Goal: Navigation & Orientation: Find specific page/section

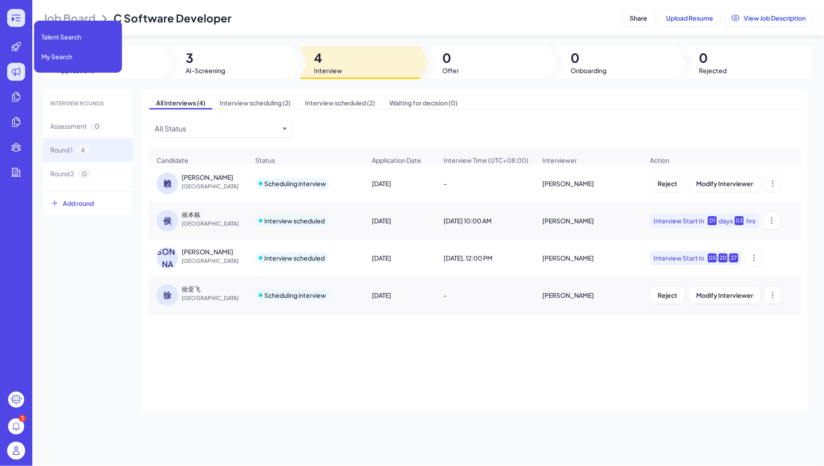
click at [19, 26] on div at bounding box center [16, 18] width 18 height 18
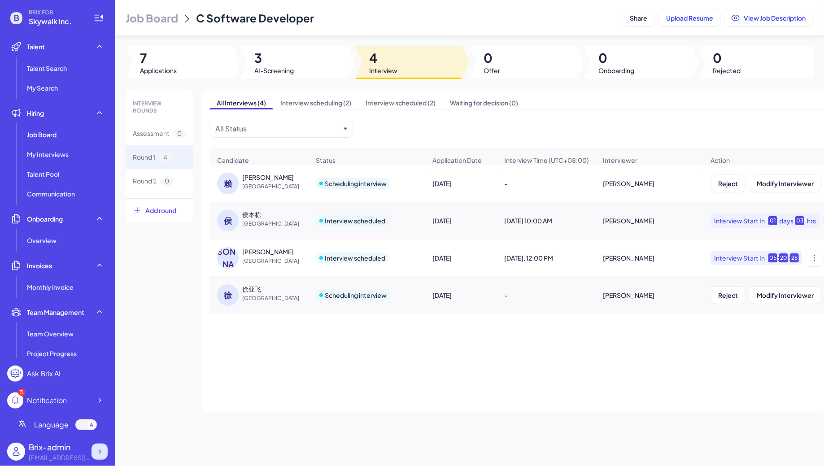
click at [97, 455] on icon at bounding box center [99, 451] width 9 height 9
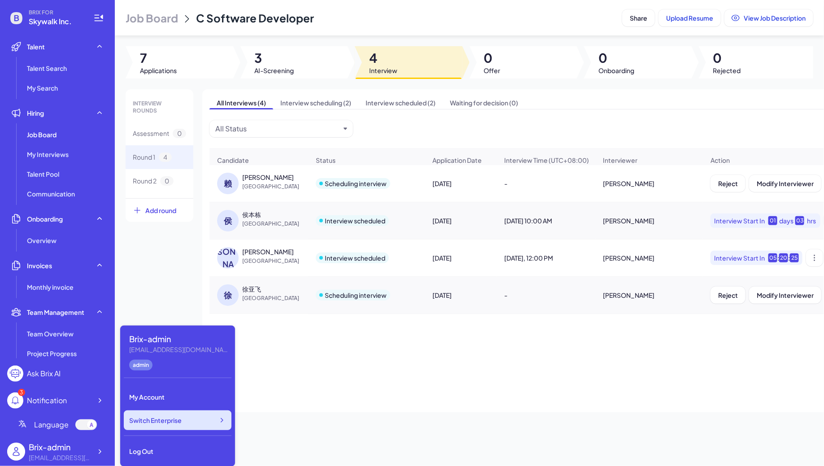
click at [175, 413] on div "Switch Enterprise" at bounding box center [178, 420] width 108 height 20
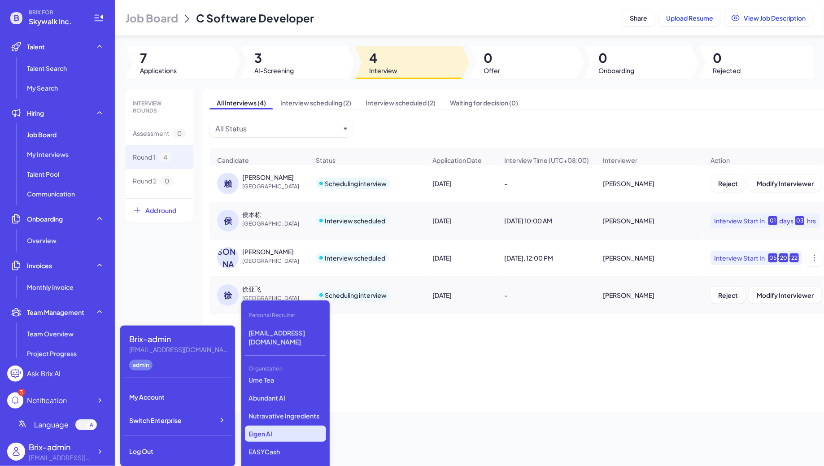
click at [281, 426] on p "Eigen AI" at bounding box center [285, 434] width 81 height 16
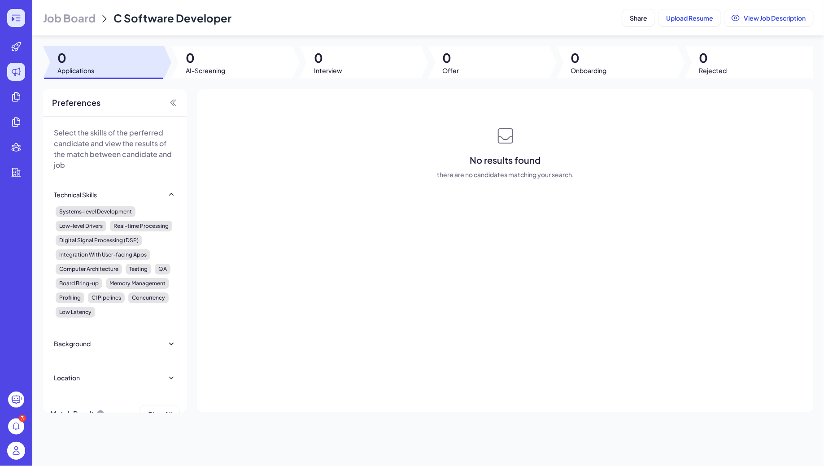
click at [17, 15] on icon at bounding box center [16, 18] width 9 height 6
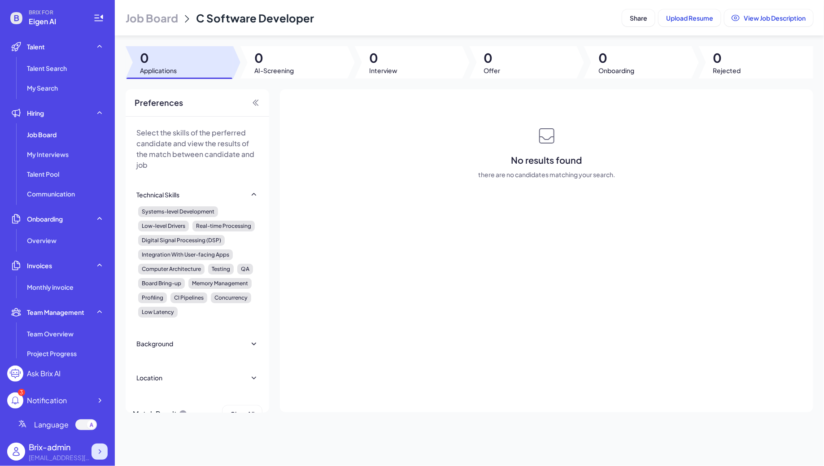
click at [94, 454] on div at bounding box center [100, 452] width 16 height 16
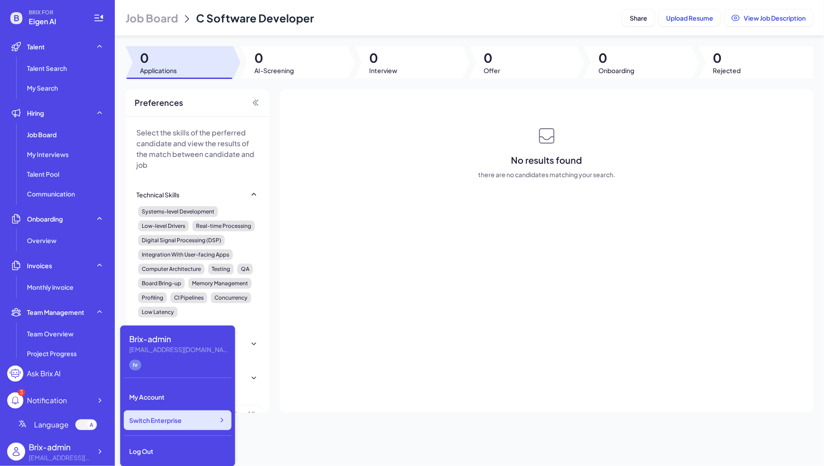
click at [181, 425] on div "Switch Enterprise" at bounding box center [178, 420] width 108 height 20
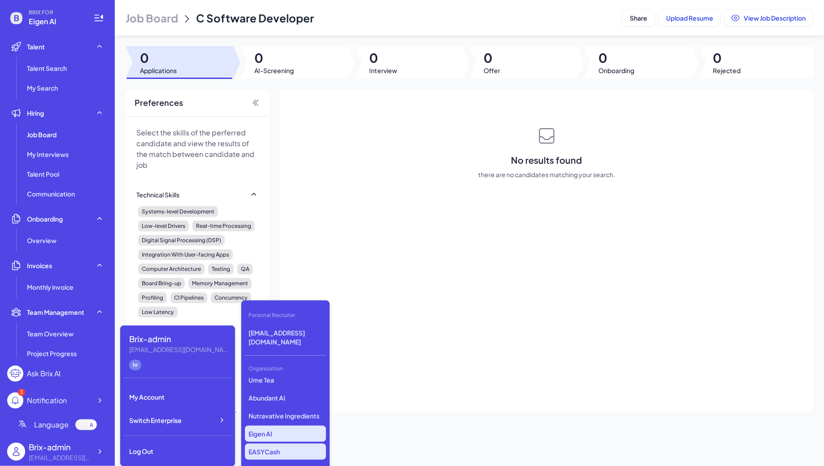
click at [288, 444] on p "EASYCash" at bounding box center [285, 452] width 81 height 16
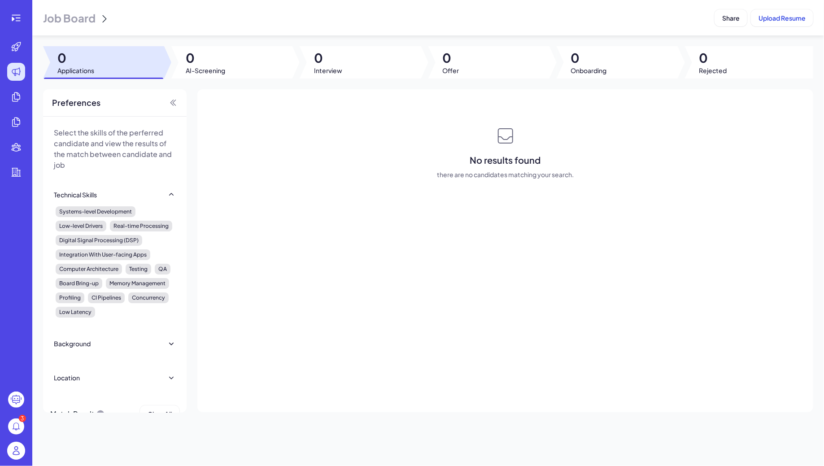
click at [64, 19] on span "Job Board" at bounding box center [69, 18] width 52 height 14
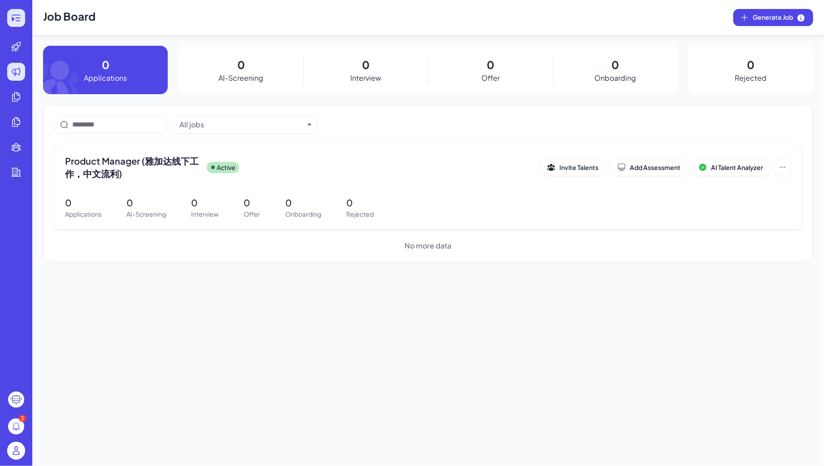
click at [22, 14] on div at bounding box center [16, 18] width 18 height 18
